Goal: Register for event/course

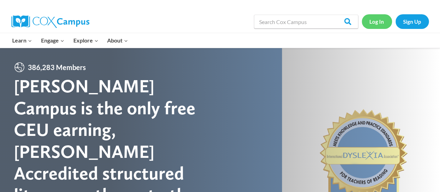
click at [384, 18] on link "Log In" at bounding box center [376, 21] width 30 height 14
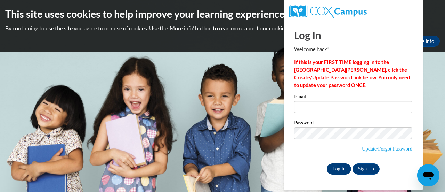
type input "shutchins@kippvisionprimary.org"
click at [342, 166] on input "Log In" at bounding box center [339, 168] width 24 height 11
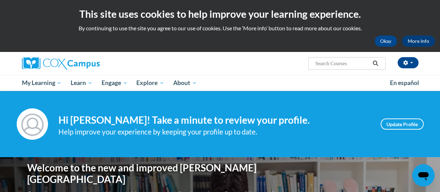
click at [321, 62] on input "Search..." at bounding box center [342, 63] width 56 height 8
type input "reading fluency"
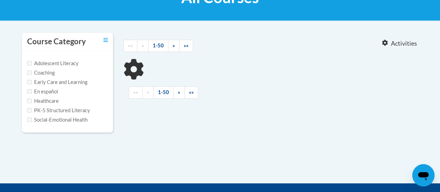
type input "reading fluency"
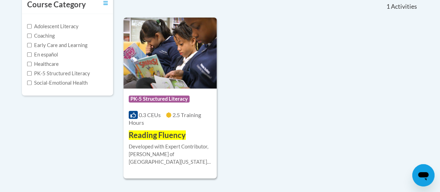
scroll to position [161, 0]
click at [183, 102] on span "PK-5 Structured Literacy" at bounding box center [160, 99] width 63 height 9
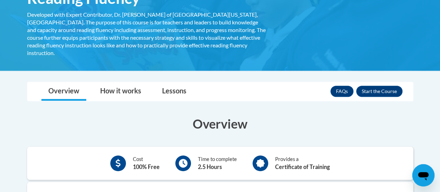
scroll to position [134, 0]
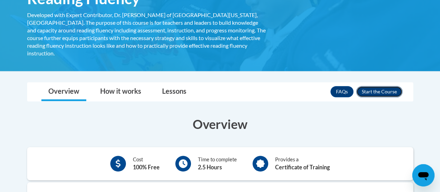
click at [372, 86] on button "Enroll" at bounding box center [379, 91] width 46 height 11
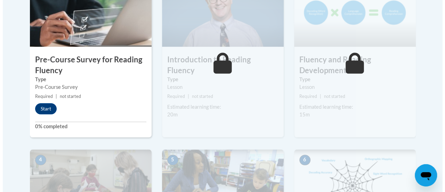
scroll to position [257, 0]
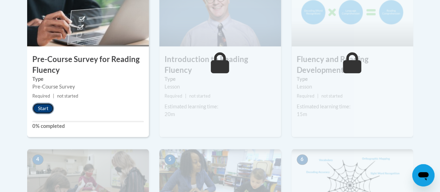
click at [48, 108] on button "Start" at bounding box center [43, 108] width 22 height 11
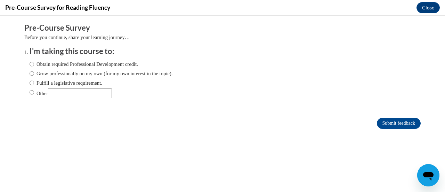
scroll to position [0, 0]
click at [57, 63] on label "Obtain required Professional Development credit." at bounding box center [84, 64] width 108 height 8
click at [34, 63] on input "Obtain required Professional Development credit." at bounding box center [32, 64] width 5 height 8
radio input "true"
click at [387, 125] on input "Submit feedback" at bounding box center [399, 122] width 44 height 11
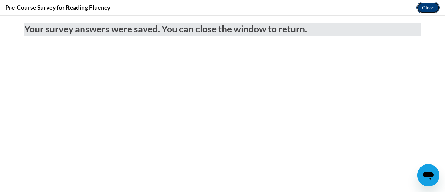
click at [430, 3] on button "Close" at bounding box center [427, 7] width 23 height 11
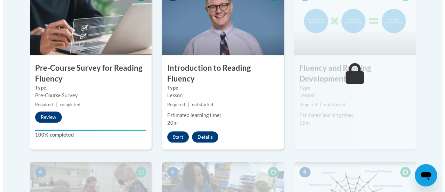
scroll to position [245, 0]
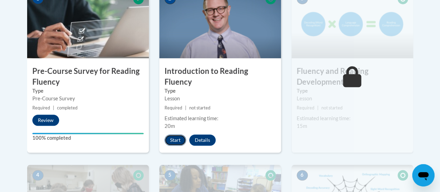
click at [174, 134] on button "Start" at bounding box center [175, 139] width 22 height 11
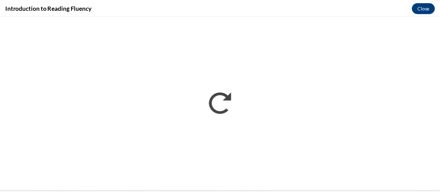
scroll to position [0, 0]
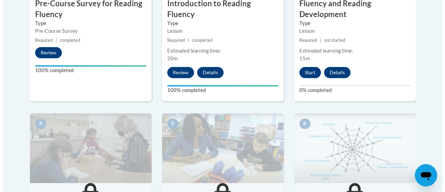
scroll to position [311, 0]
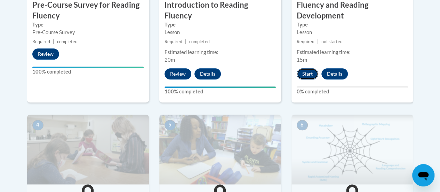
click at [300, 70] on button "Start" at bounding box center [307, 73] width 22 height 11
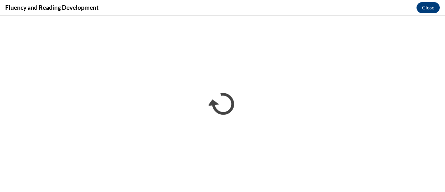
scroll to position [0, 0]
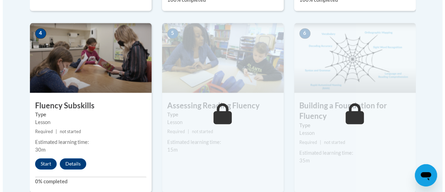
scroll to position [405, 0]
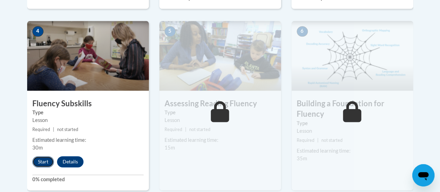
click at [37, 156] on button "Start" at bounding box center [43, 161] width 22 height 11
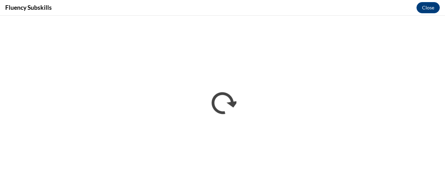
scroll to position [0, 0]
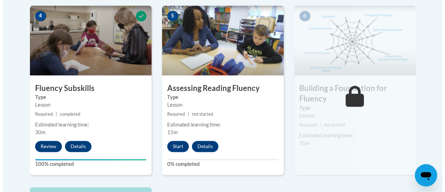
scroll to position [421, 0]
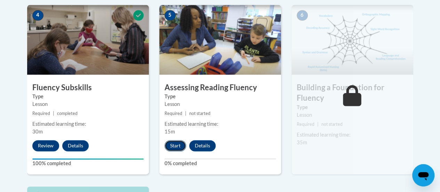
click at [172, 142] on button "Start" at bounding box center [175, 145] width 22 height 11
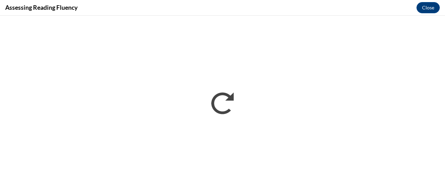
scroll to position [0, 0]
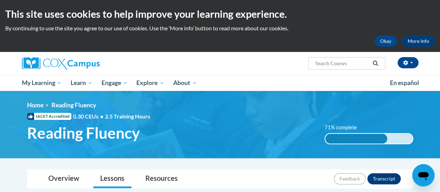
click at [325, 109] on ol "Home Reading Fluency" at bounding box center [220, 105] width 386 height 8
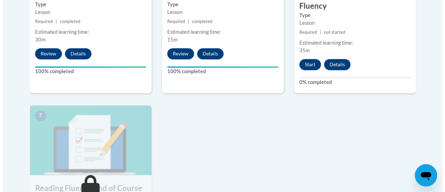
scroll to position [507, 0]
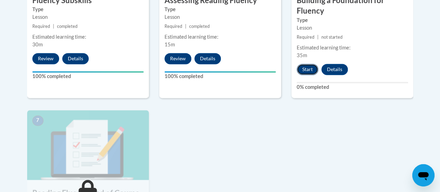
click at [301, 70] on button "Start" at bounding box center [307, 69] width 22 height 11
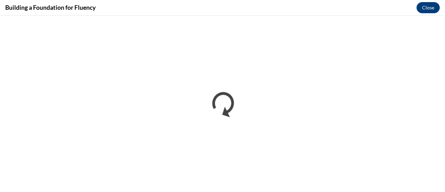
scroll to position [0, 0]
